Goal: Task Accomplishment & Management: Use online tool/utility

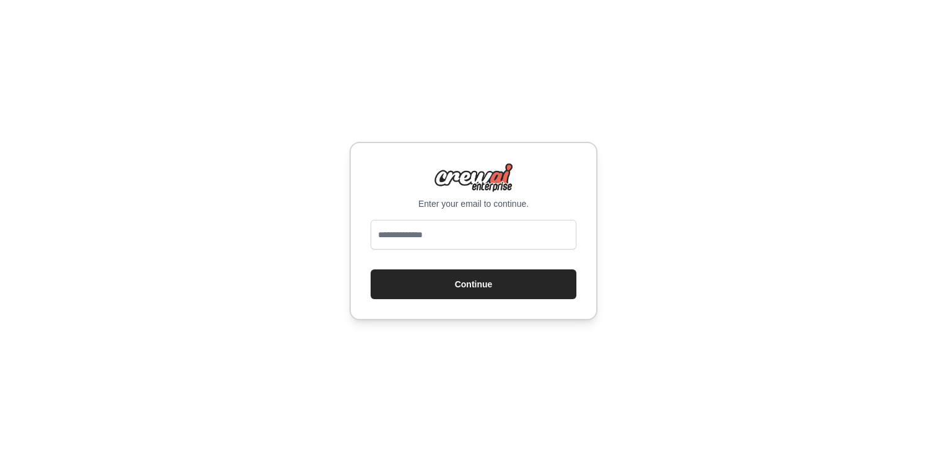
click at [241, 249] on div "Enter your email to continue. Continue" at bounding box center [473, 231] width 947 height 462
click at [491, 242] on input "email" at bounding box center [473, 235] width 206 height 30
type input "**********"
click at [469, 280] on button "Continue" at bounding box center [473, 284] width 206 height 30
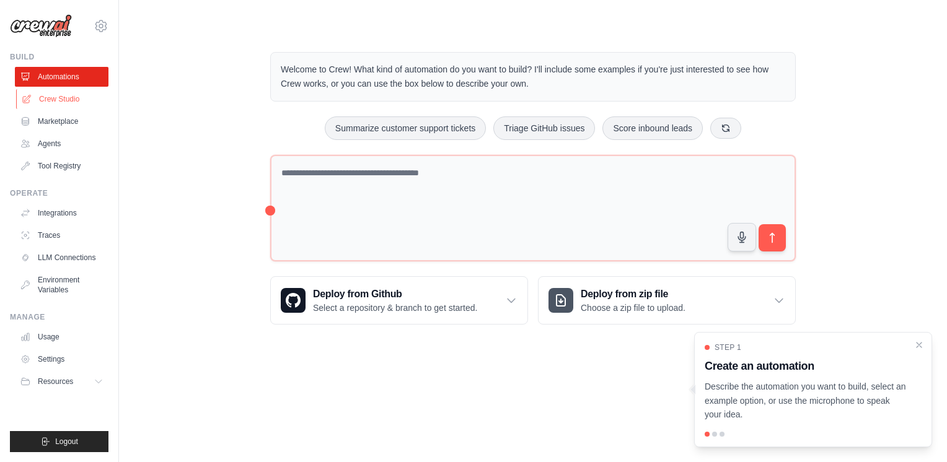
click at [59, 97] on link "Crew Studio" at bounding box center [63, 99] width 94 height 20
click at [43, 147] on link "Agents" at bounding box center [63, 144] width 94 height 20
click at [48, 148] on link "Agents" at bounding box center [63, 144] width 94 height 20
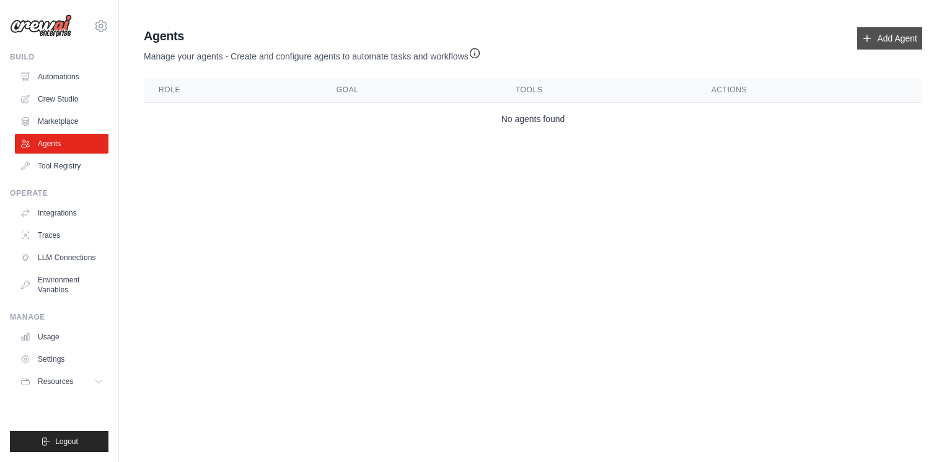
click at [896, 40] on link "Add Agent" at bounding box center [889, 38] width 65 height 22
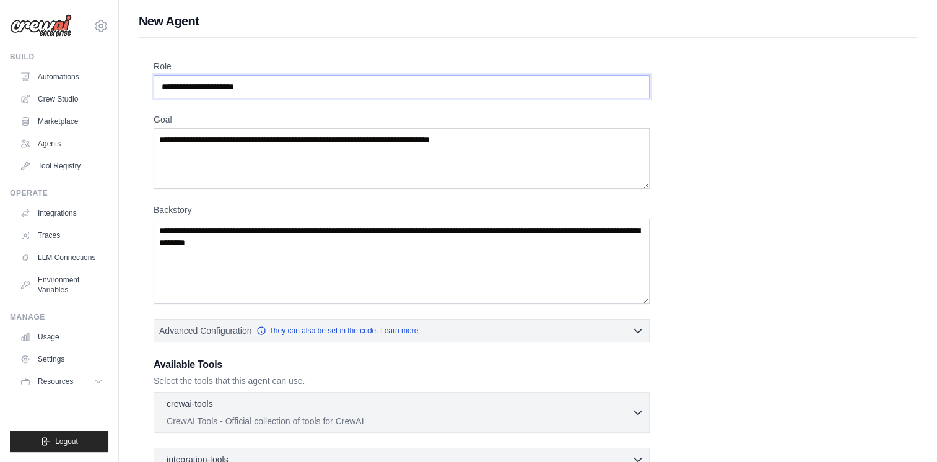
click at [321, 90] on input "Role" at bounding box center [402, 87] width 496 height 24
click at [42, 140] on link "Agents" at bounding box center [63, 144] width 94 height 20
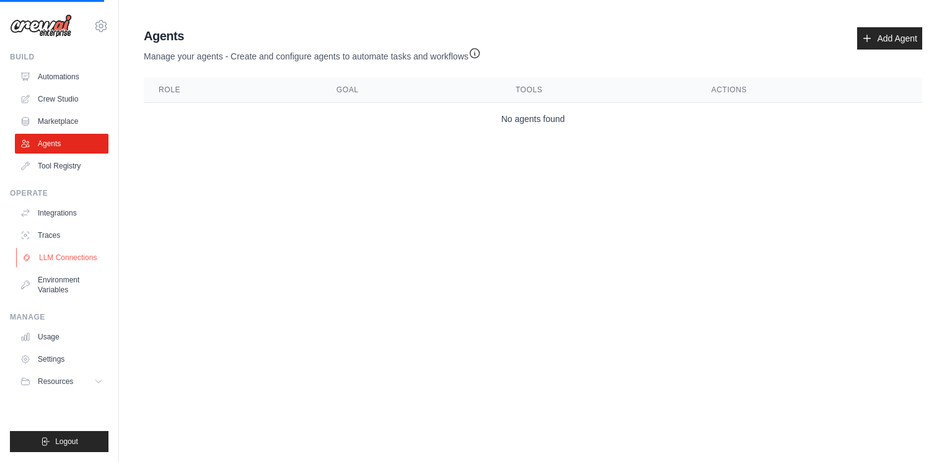
click at [55, 250] on link "LLM Connections" at bounding box center [63, 258] width 94 height 20
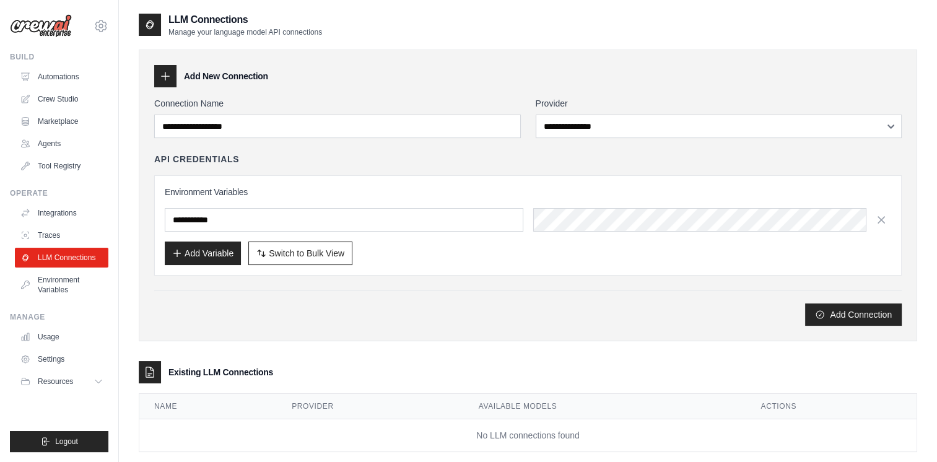
click at [211, 77] on h3 "Add New Connection" at bounding box center [226, 76] width 84 height 12
click at [166, 77] on icon at bounding box center [165, 76] width 12 height 12
